Goal: Task Accomplishment & Management: Complete application form

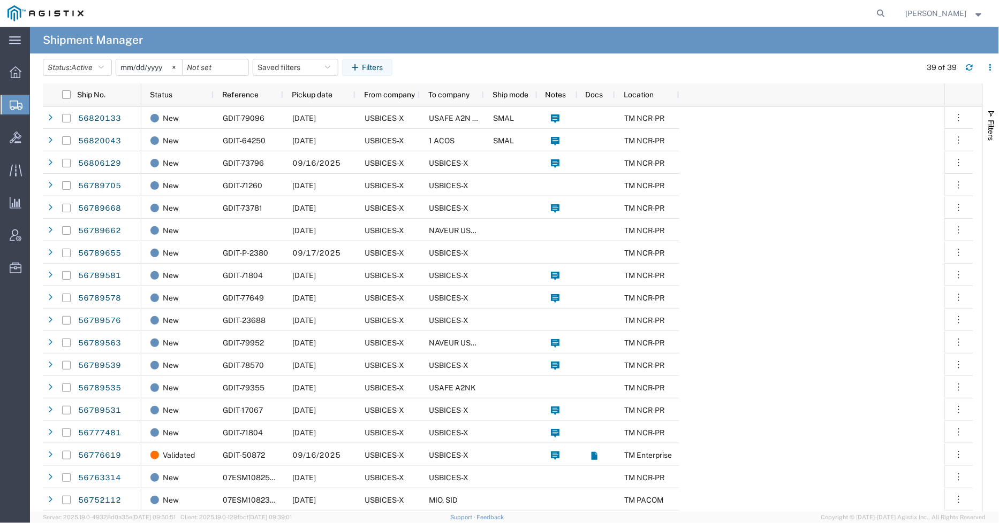
click at [516, 73] on agx-table-filter-chips "Status: Active Active All Approved Booked Canceled Delivered Denied New On Hold…" at bounding box center [479, 71] width 873 height 25
click at [0, 0] on span "Create Shipment" at bounding box center [0, 0] width 0 height 0
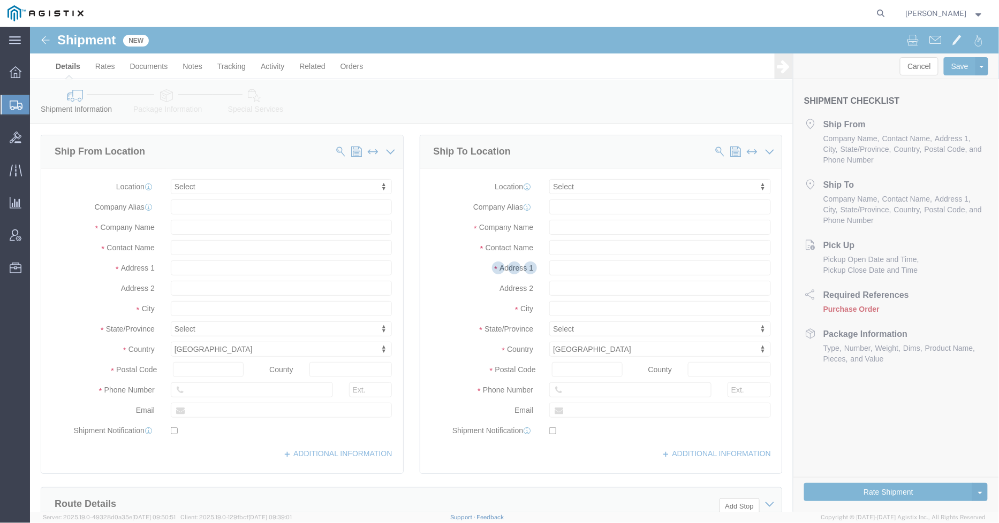
select select
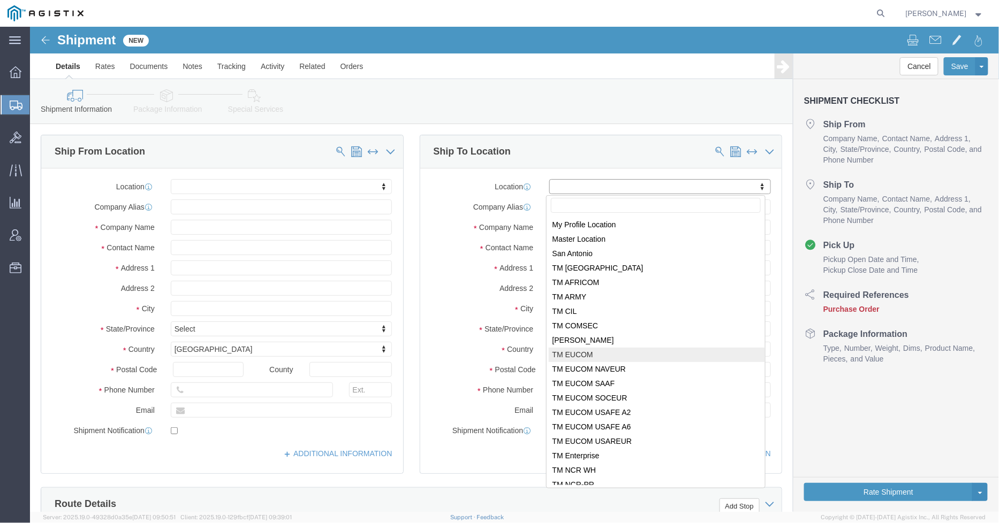
select select "34238"
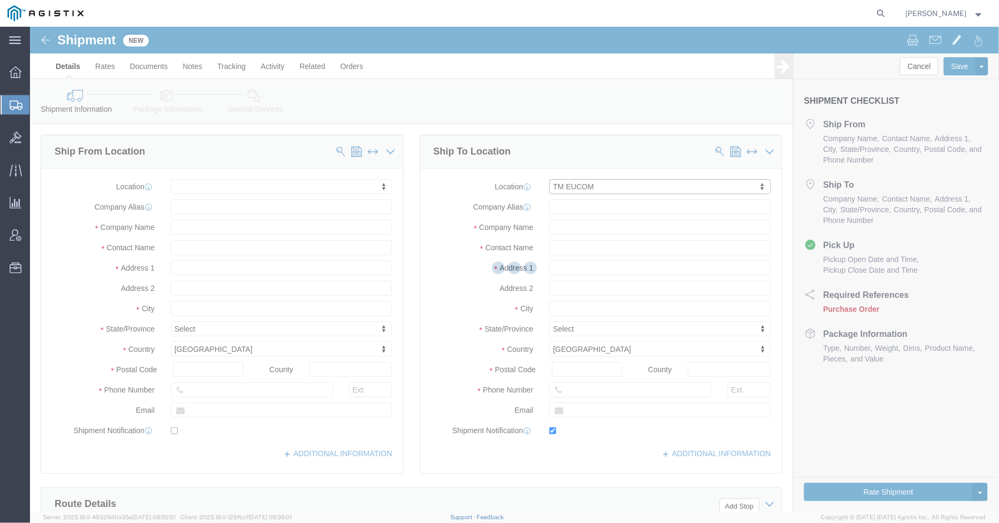
type input "USBICES-X"
type input "[PERSON_NAME]"
type input "HQ USEUCOM J6/9 BICES, BLDG. 2301 RM. 16"
type input "PATCH BARRACKS, KURMAERKER KASERNE"
type input "[GEOGRAPHIC_DATA]"
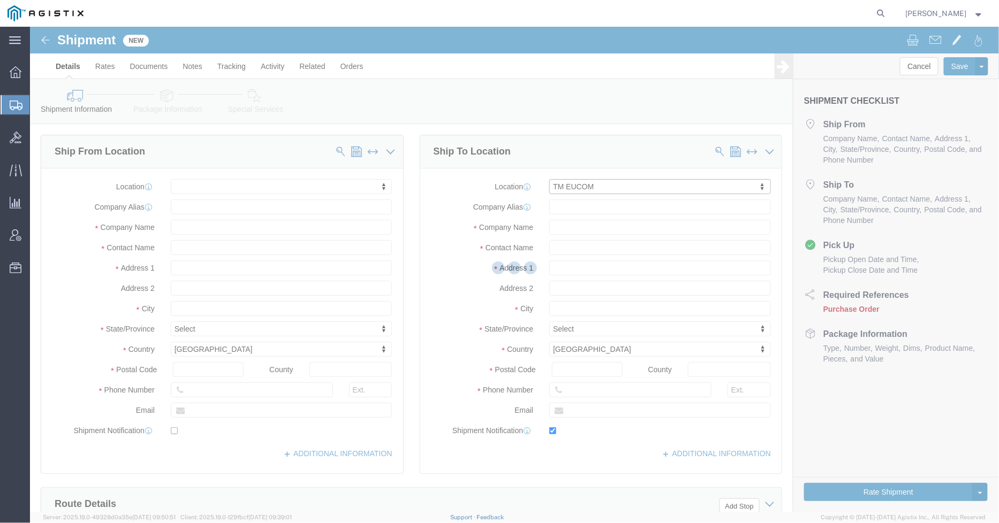
select select
select select "DE"
type input "70569"
type input "[PHONE_NUMBER]"
type input "2660"
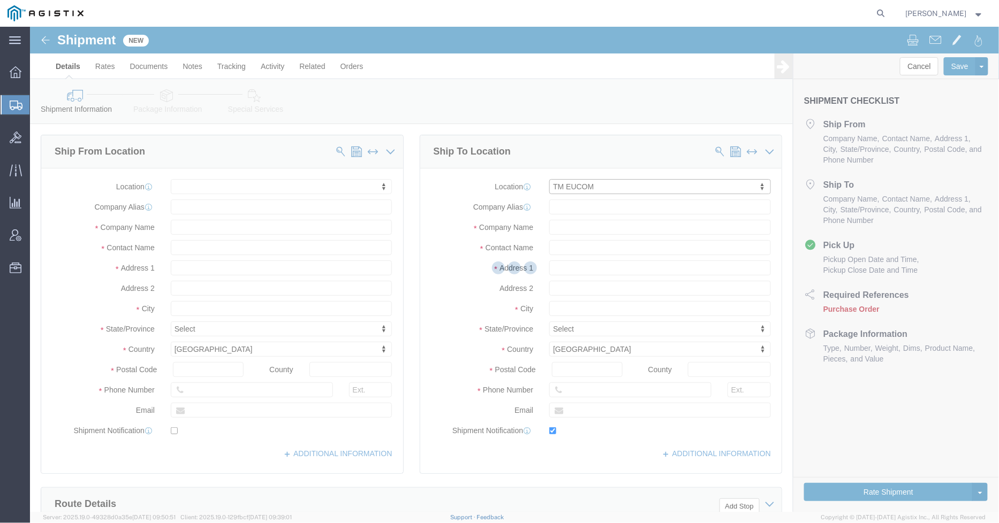
type input "[PERSON_NAME][EMAIL_ADDRESS][PERSON_NAME][DOMAIN_NAME]"
checkbox input "true"
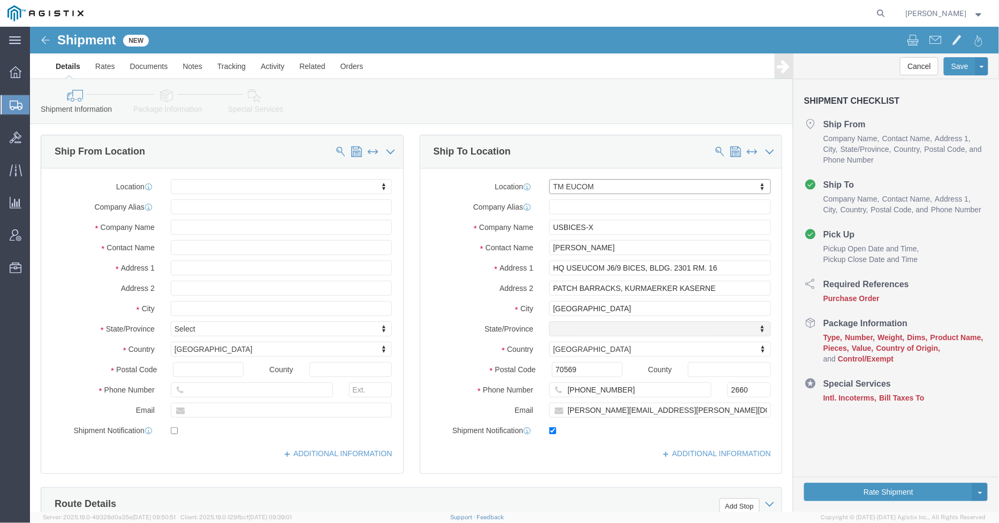
select select "01"
click at [18, 102] on icon at bounding box center [16, 106] width 13 height 10
